Goal: Check status: Check status

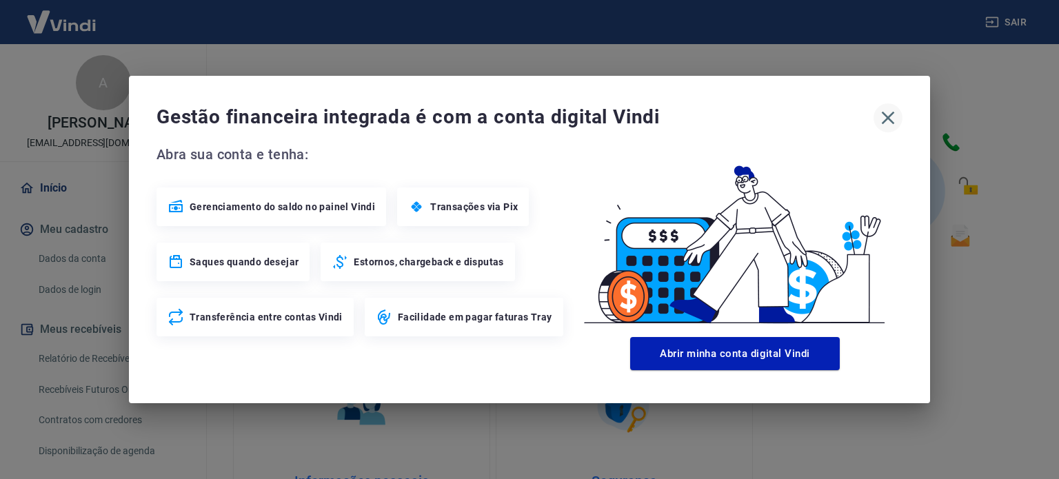
click at [889, 117] on icon "button" at bounding box center [888, 118] width 13 height 13
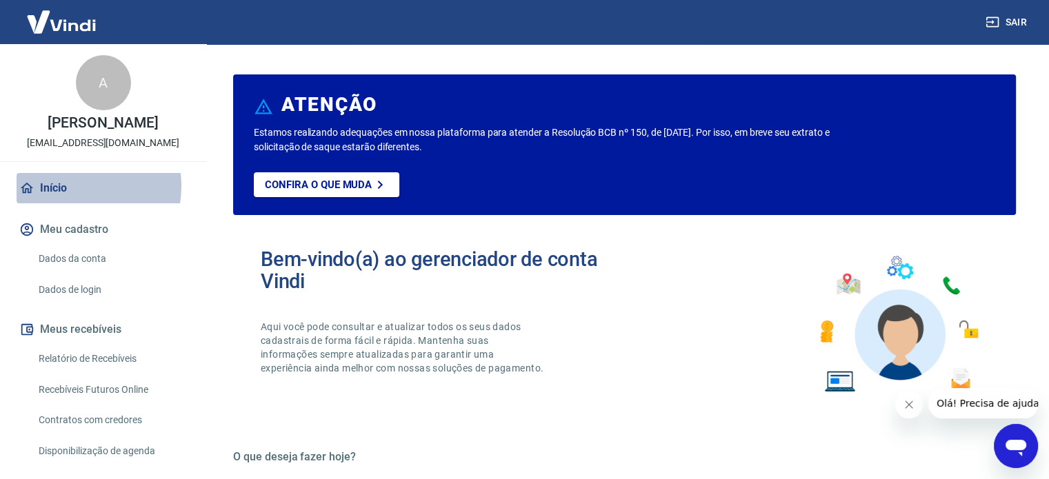
click at [71, 201] on link "Início" at bounding box center [103, 188] width 173 height 30
click at [73, 203] on link "Início" at bounding box center [103, 188] width 173 height 30
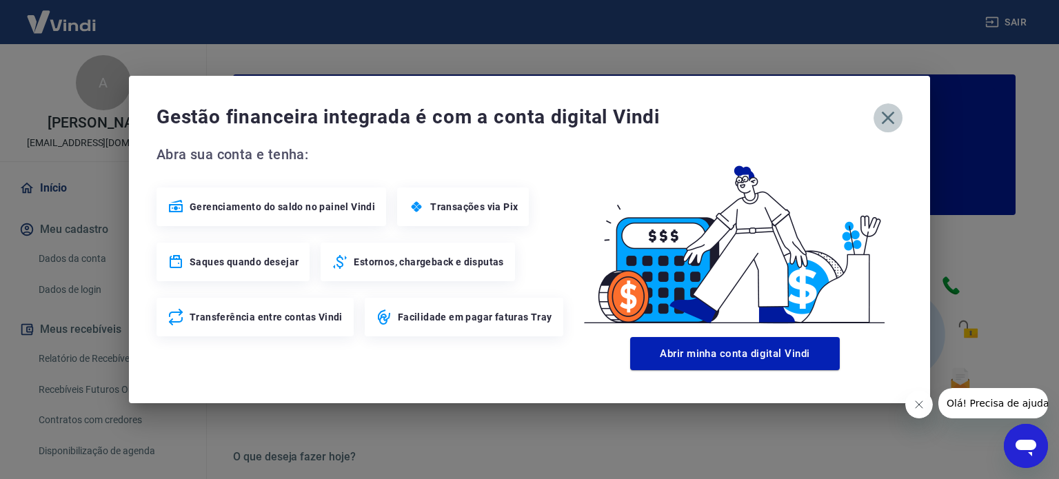
click at [884, 117] on icon "button" at bounding box center [888, 118] width 22 height 22
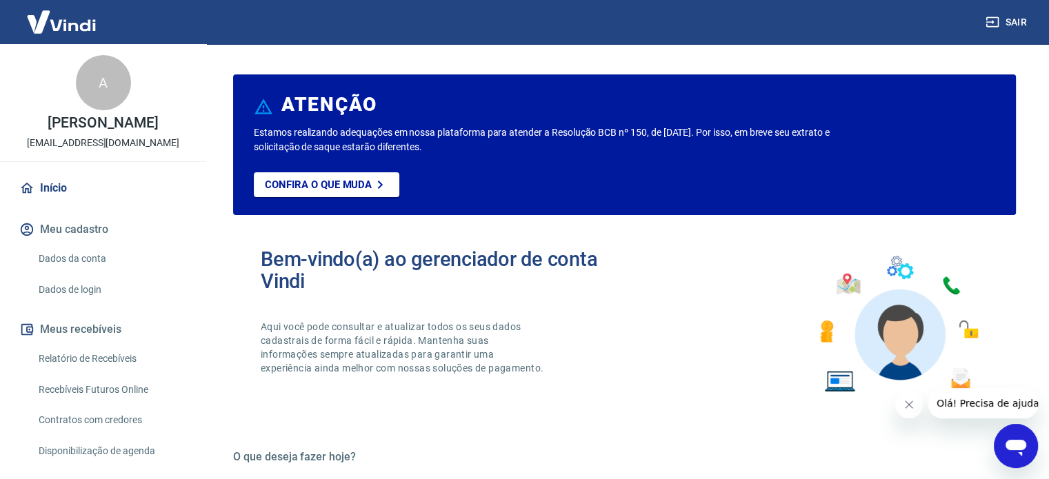
click at [66, 203] on link "Início" at bounding box center [103, 188] width 173 height 30
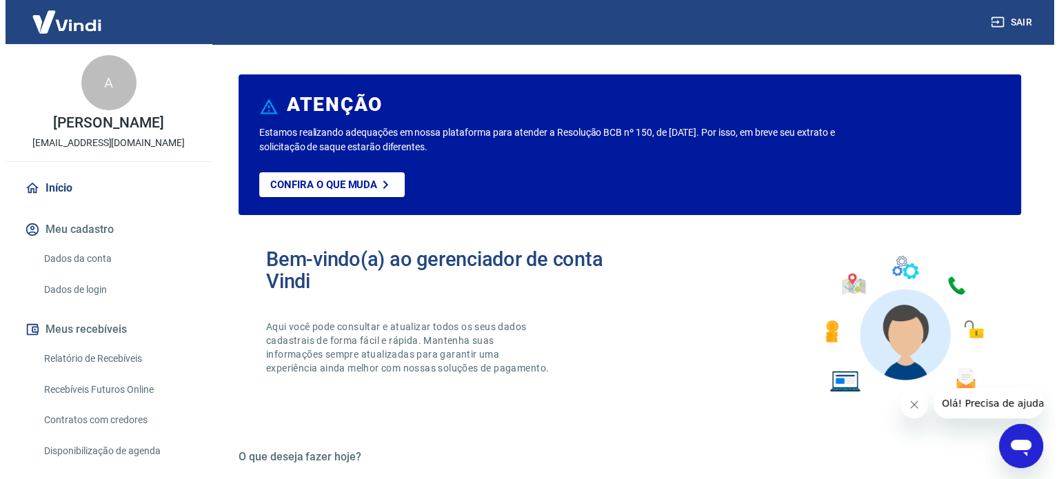
scroll to position [83, 0]
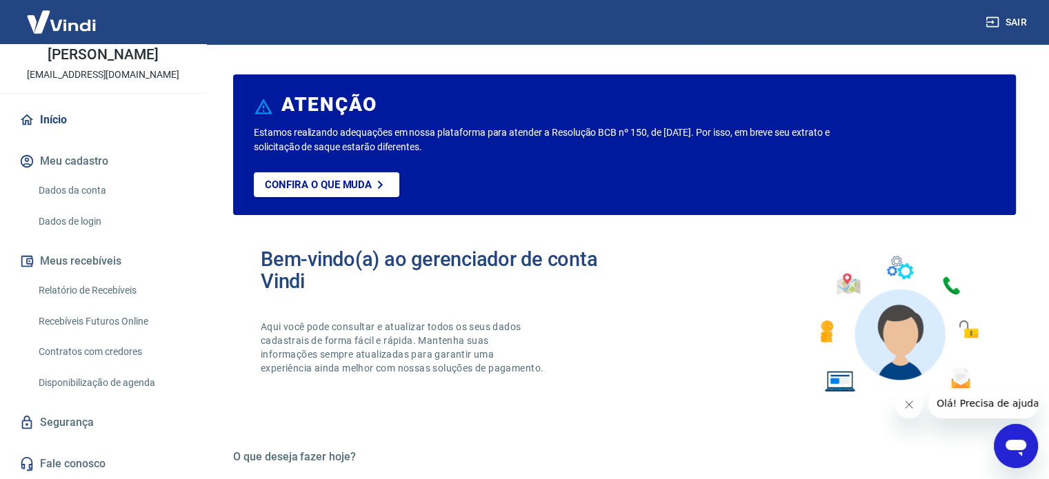
click at [83, 254] on button "Meus recebíveis" at bounding box center [103, 261] width 173 height 30
click at [83, 276] on link "Relatório de Recebíveis" at bounding box center [111, 290] width 157 height 28
